Goal: Task Accomplishment & Management: Manage account settings

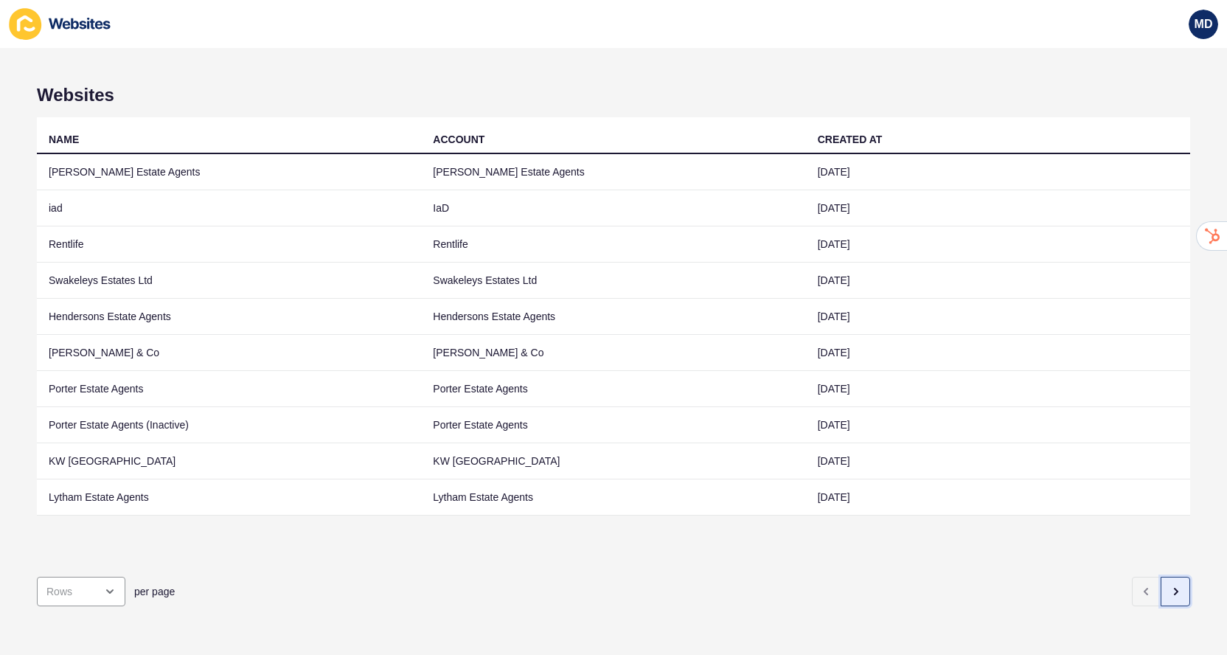
click at [1172, 600] on button "button" at bounding box center [1175, 591] width 29 height 29
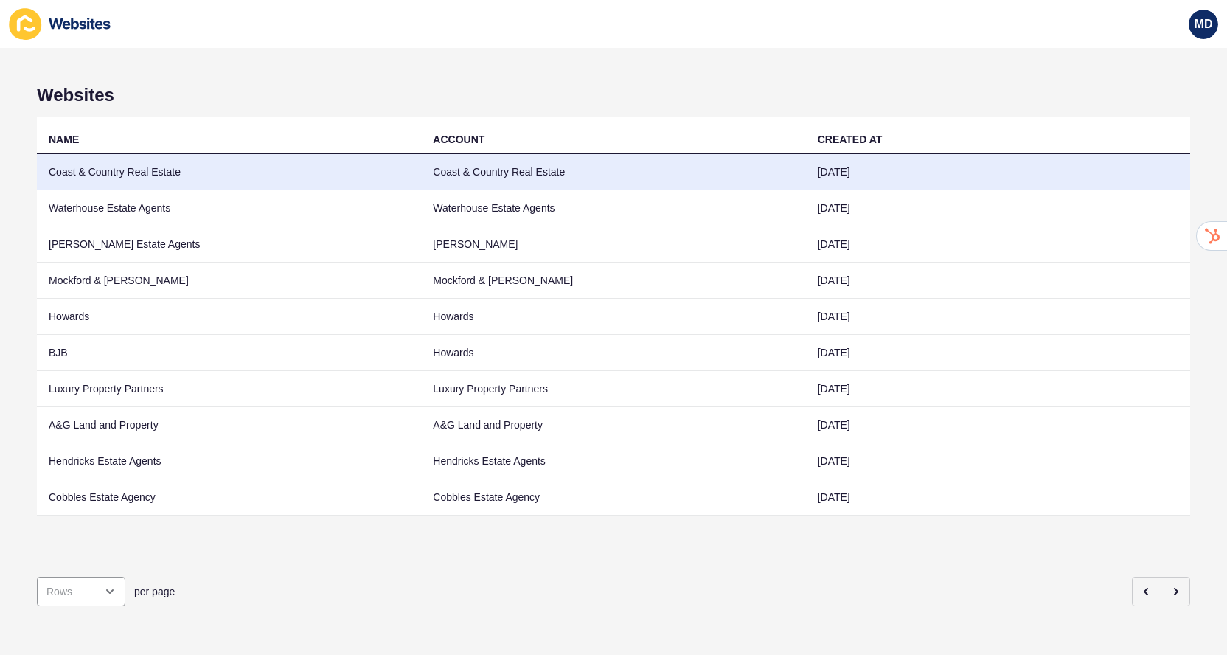
click at [694, 161] on td "Coast & Country Real Estate" at bounding box center [613, 172] width 384 height 36
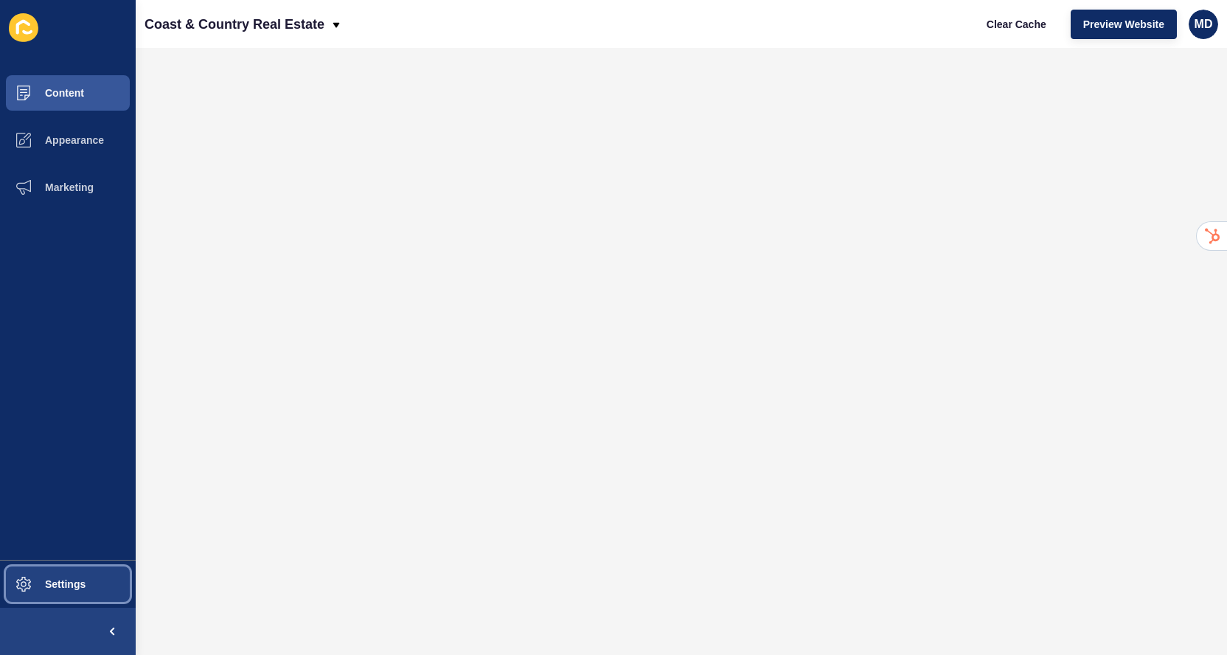
click at [83, 585] on span "Settings" at bounding box center [42, 584] width 88 height 12
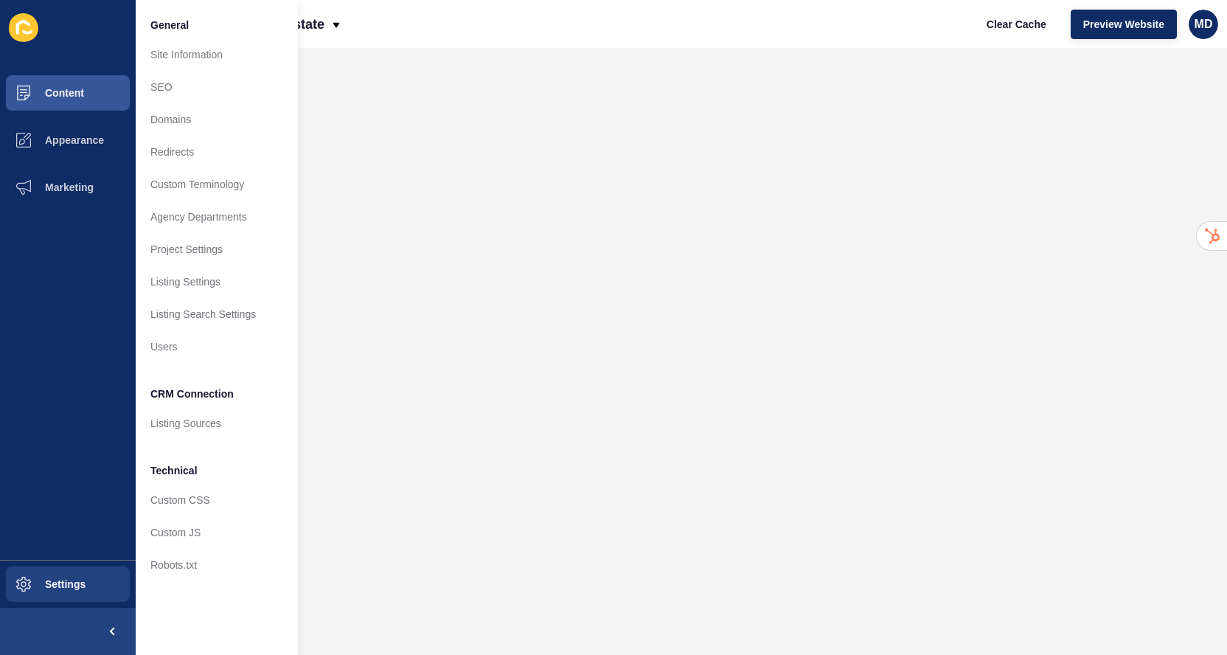
click at [75, 215] on ul "Content Appearance Marketing" at bounding box center [68, 314] width 136 height 490
click at [77, 201] on button "Marketing" at bounding box center [68, 187] width 136 height 47
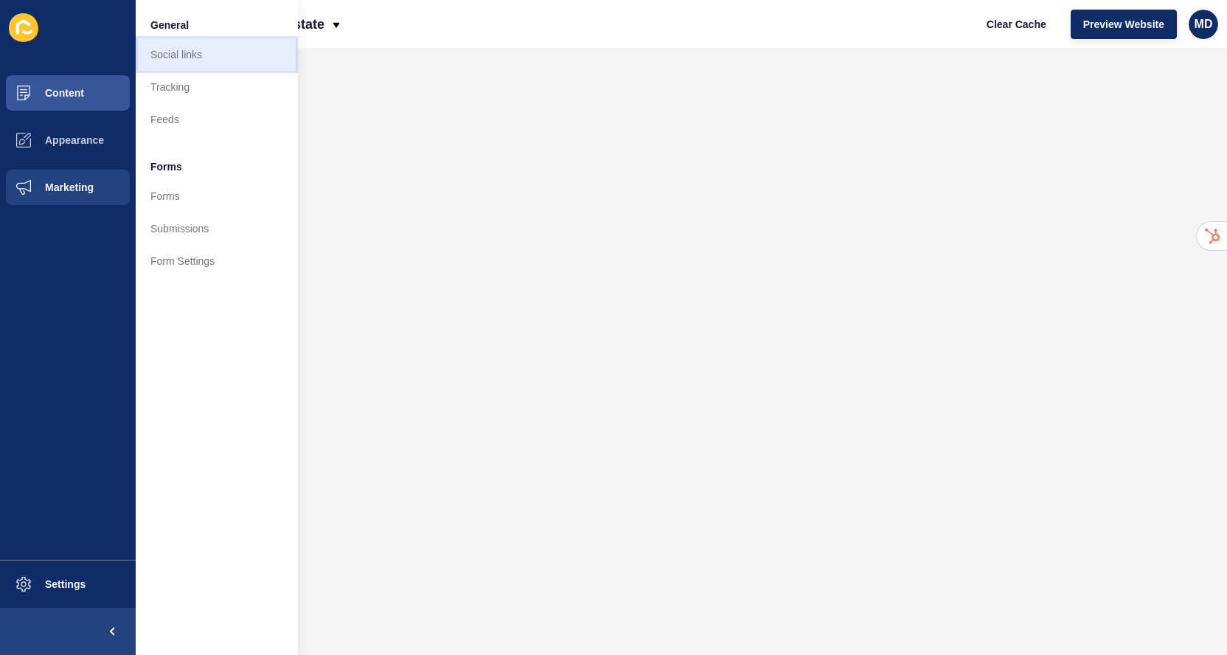
click at [194, 67] on link "Social links" at bounding box center [217, 54] width 162 height 32
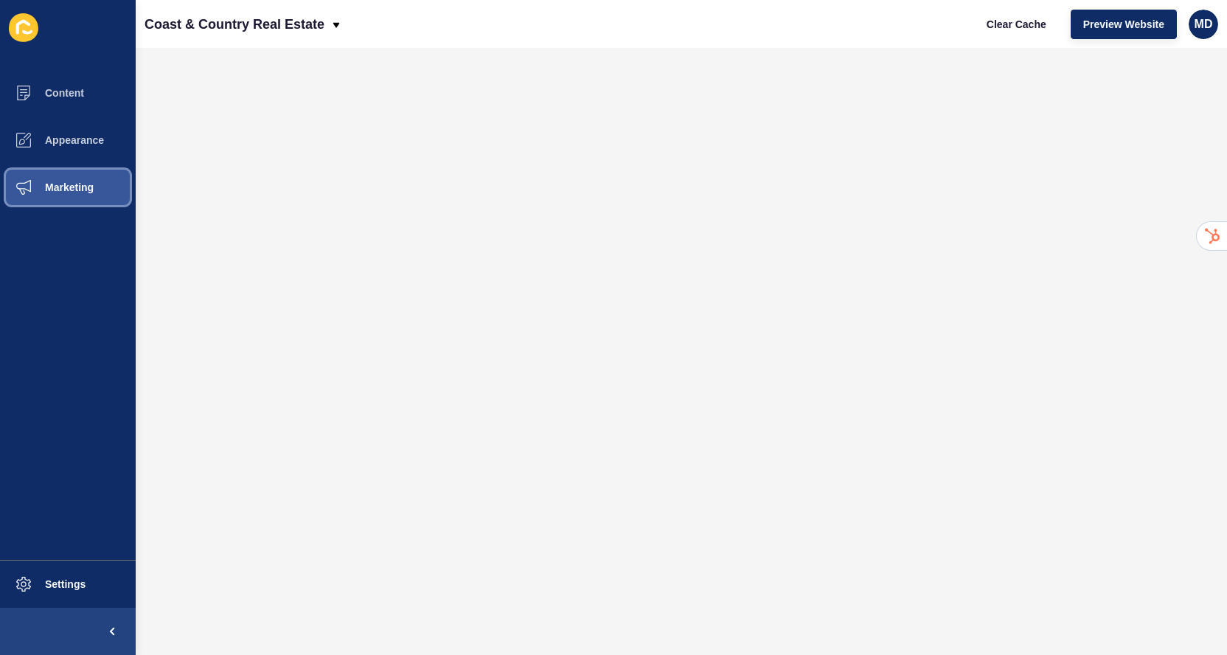
click at [66, 192] on span "Marketing" at bounding box center [46, 187] width 96 height 12
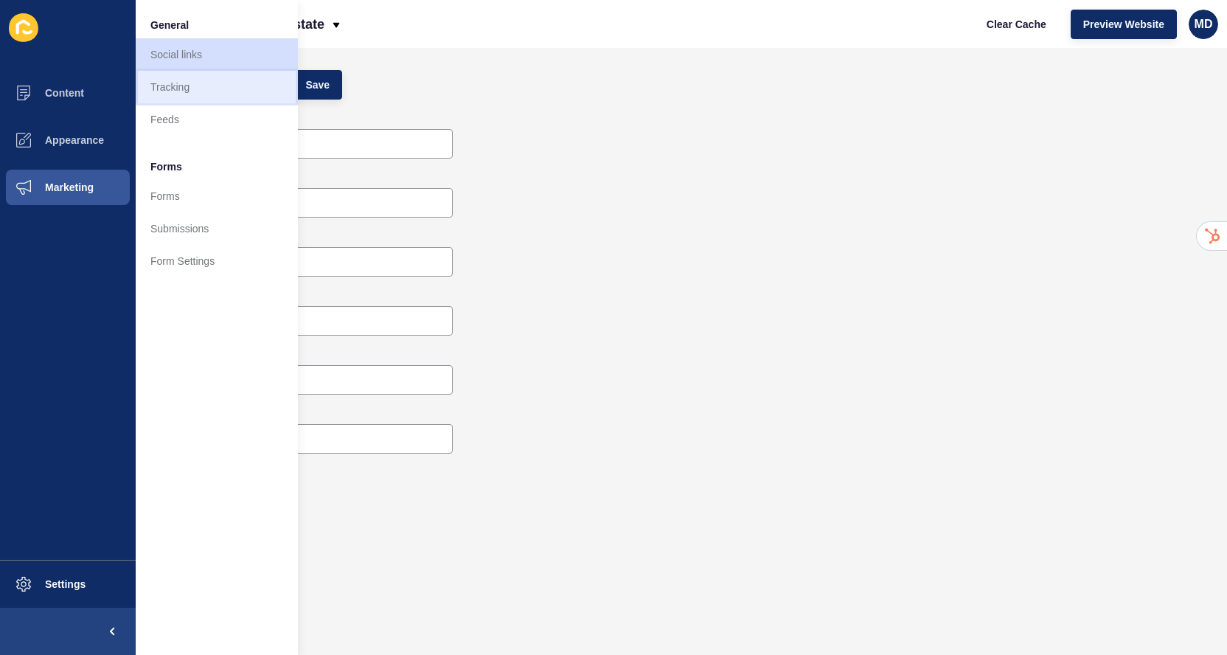
click at [205, 87] on link "Tracking" at bounding box center [217, 87] width 162 height 32
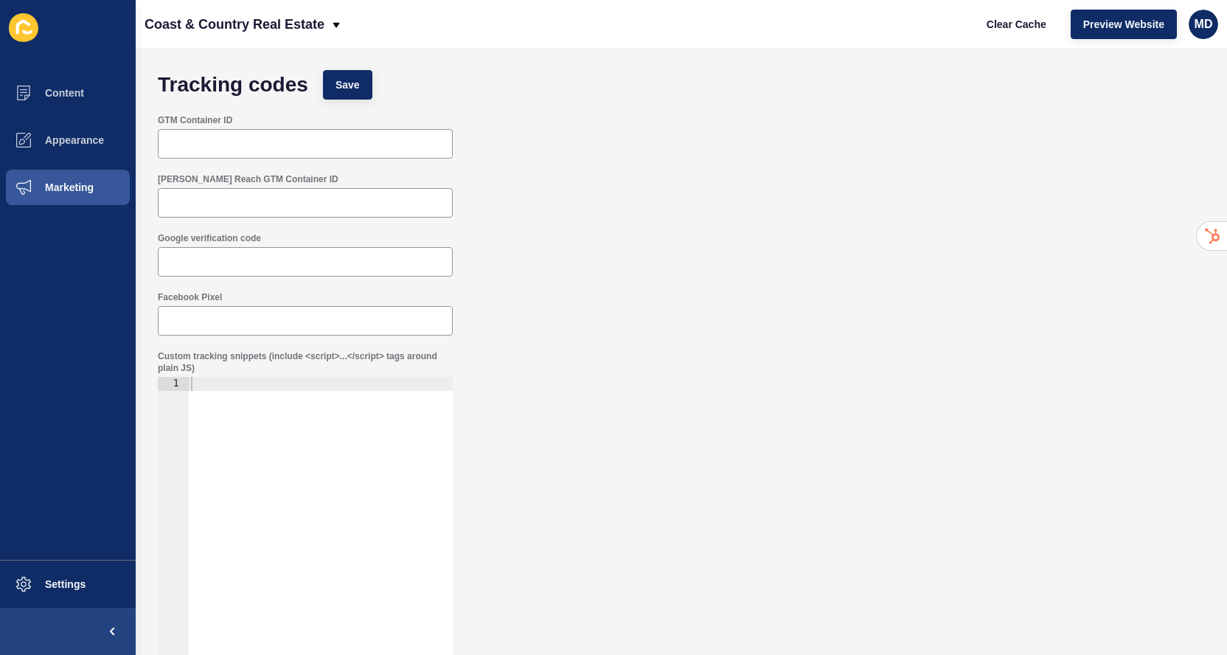
click at [259, 213] on div at bounding box center [305, 202] width 295 height 29
paste input "GTM-KXTDS7XL"
type input "GTM-KXTDS7XL"
click at [333, 80] on button "Save" at bounding box center [347, 84] width 49 height 29
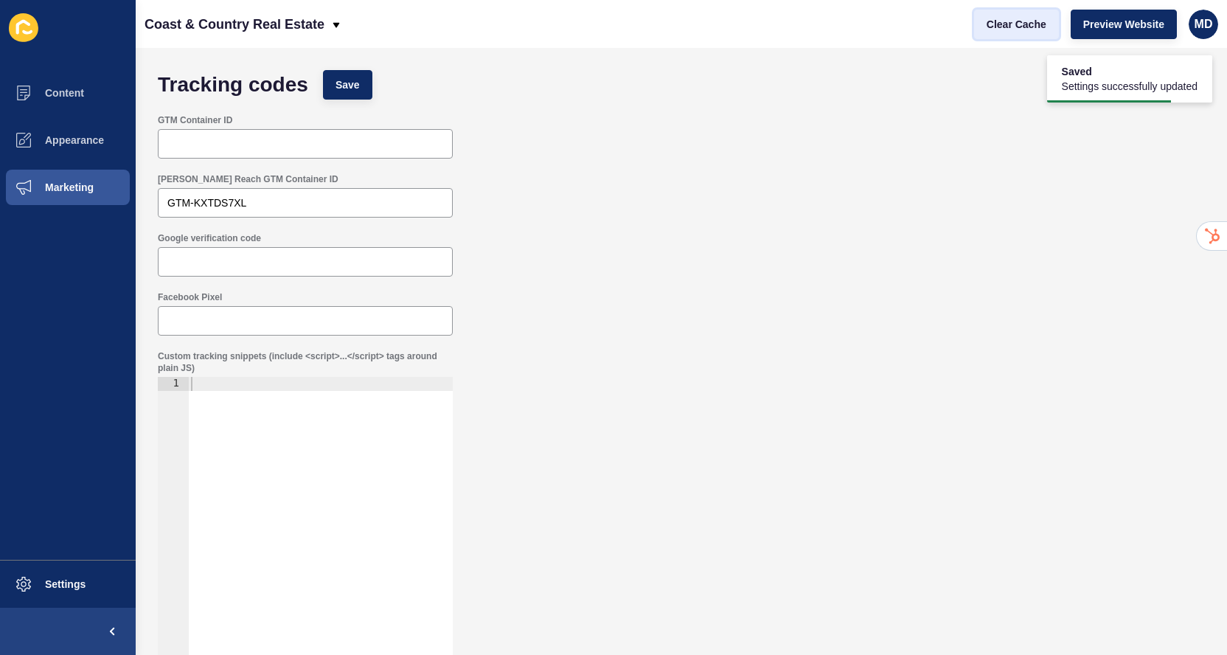
click at [996, 30] on span "Clear Cache" at bounding box center [1017, 24] width 60 height 15
